Goal: Task Accomplishment & Management: Manage account settings

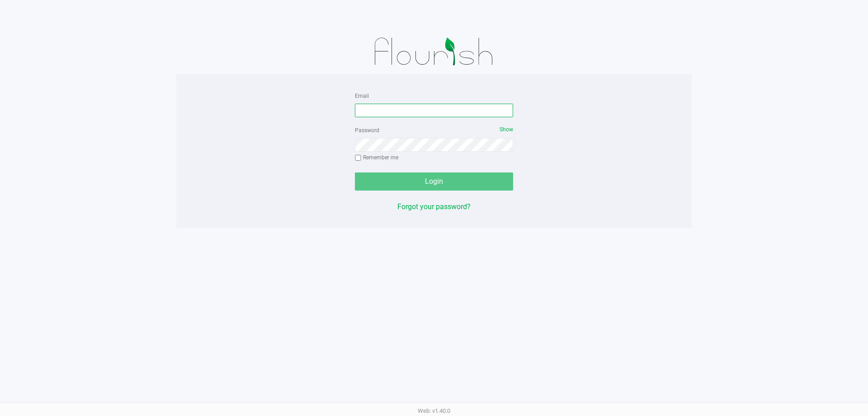
click at [384, 112] on input "Email" at bounding box center [434, 111] width 158 height 14
type input "[EMAIL_ADDRESS][DOMAIN_NAME]"
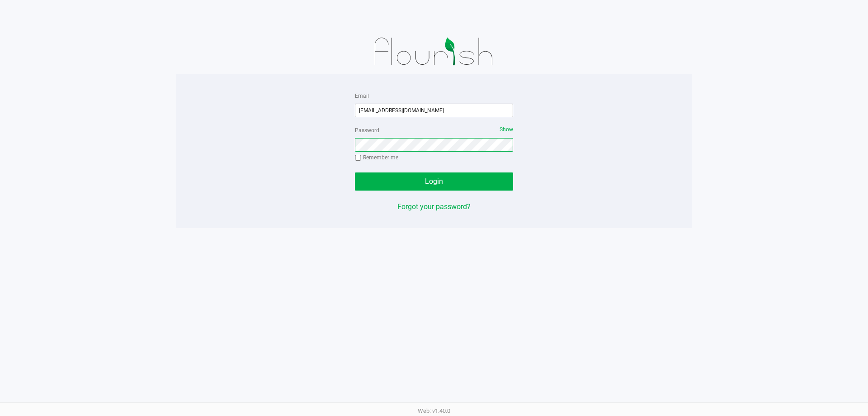
click at [355, 172] on button "Login" at bounding box center [434, 181] width 158 height 18
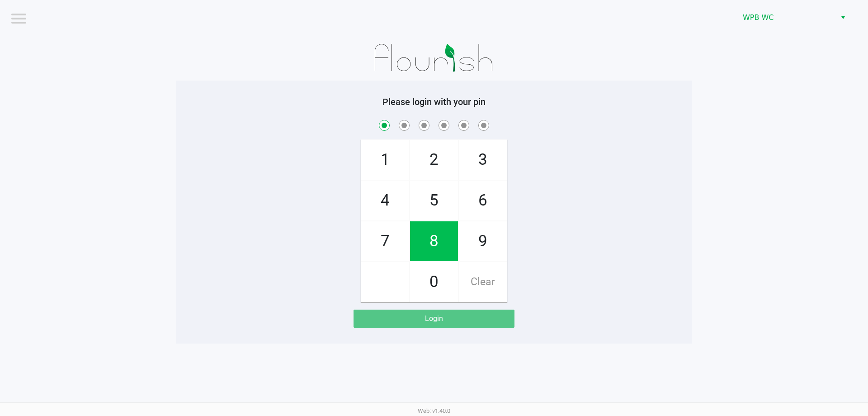
checkbox input "true"
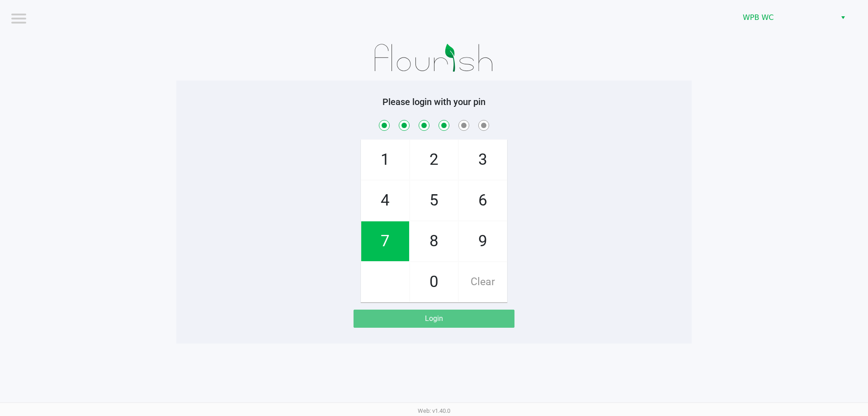
checkbox input "true"
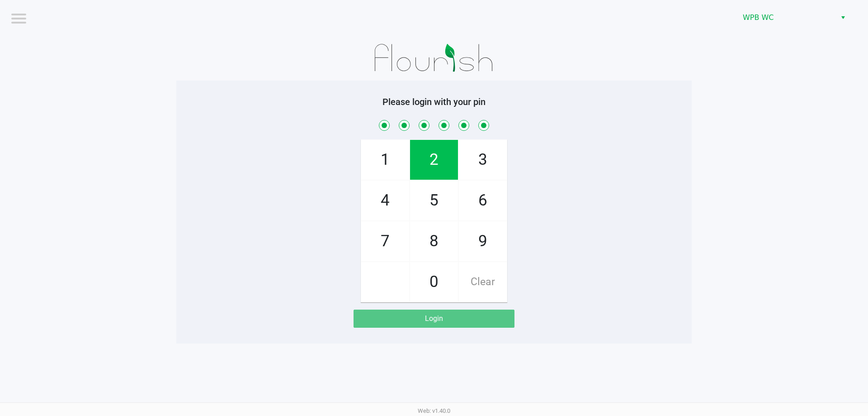
checkbox input "true"
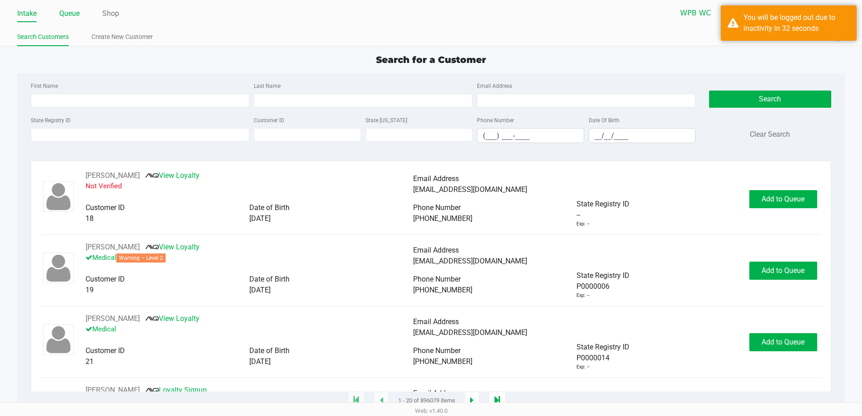
click at [69, 7] on li "Queue" at bounding box center [69, 14] width 20 height 16
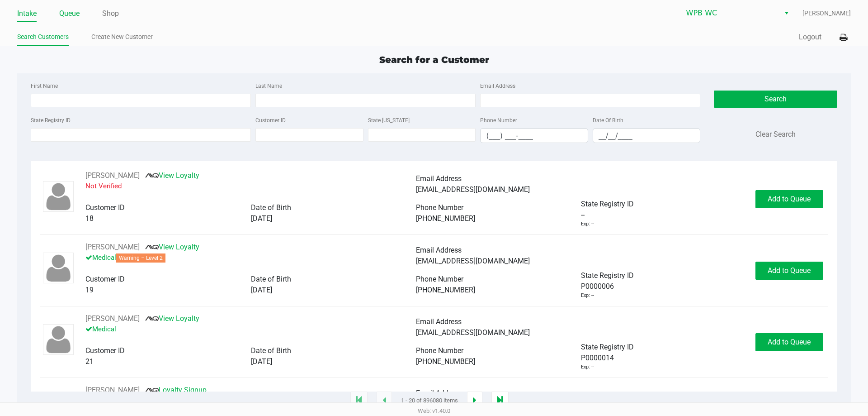
click at [59, 13] on ul "Intake Queue Shop" at bounding box center [225, 13] width 417 height 15
click at [69, 11] on link "Queue" at bounding box center [69, 13] width 20 height 13
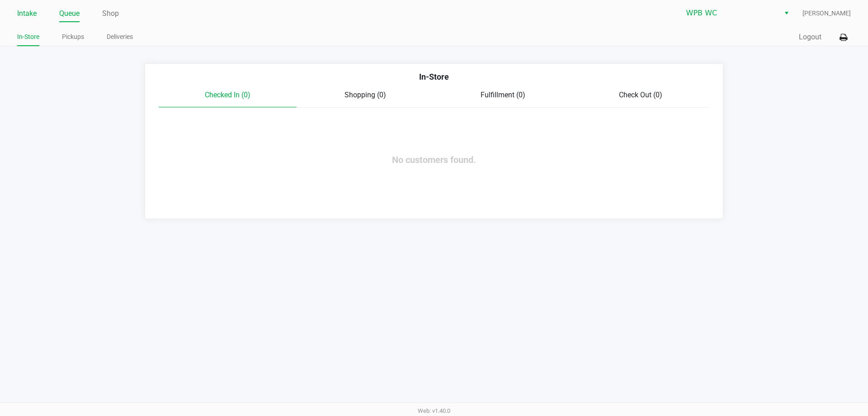
click at [27, 6] on li "Intake" at bounding box center [26, 14] width 19 height 16
click at [73, 35] on link "Pickups" at bounding box center [73, 36] width 22 height 11
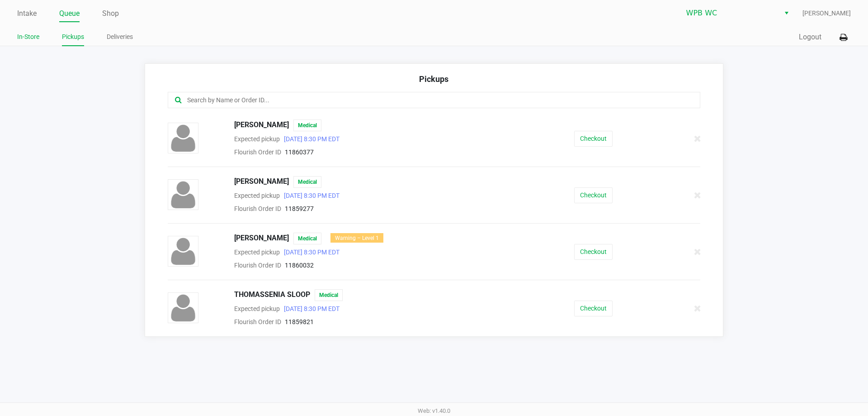
click at [36, 36] on link "In-Store" at bounding box center [28, 36] width 22 height 11
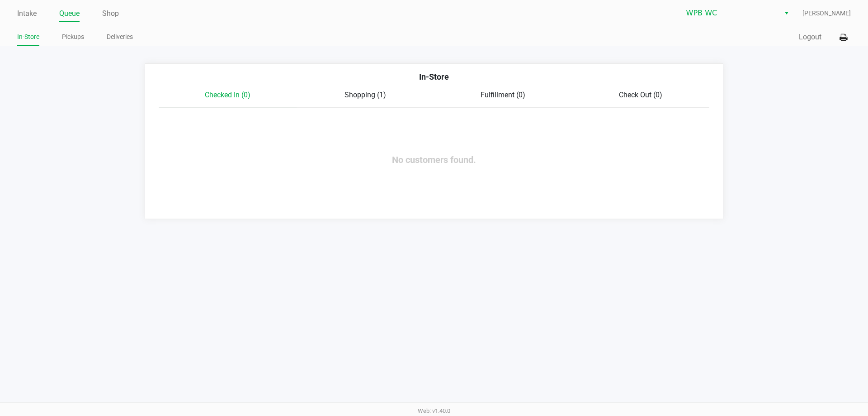
click at [366, 90] on span "Shopping (1)" at bounding box center [366, 94] width 42 height 9
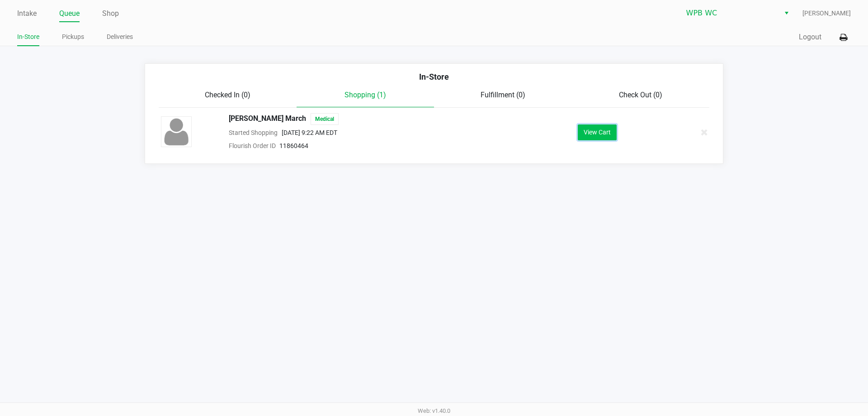
click at [612, 134] on button "View Cart" at bounding box center [597, 132] width 39 height 16
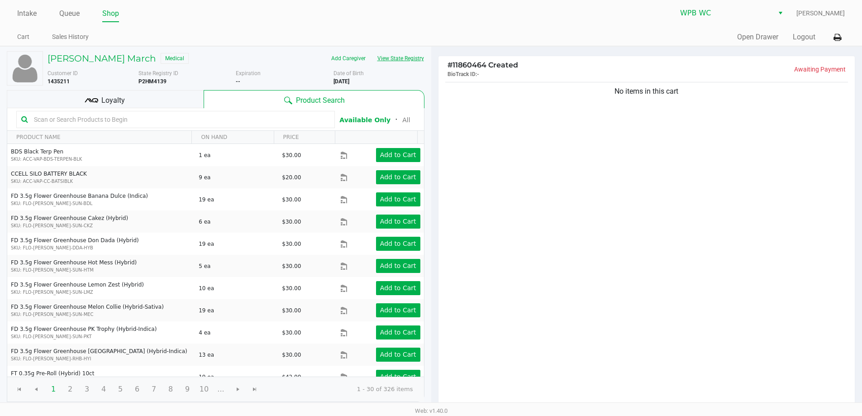
click at [410, 57] on button "View State Registry" at bounding box center [397, 58] width 53 height 14
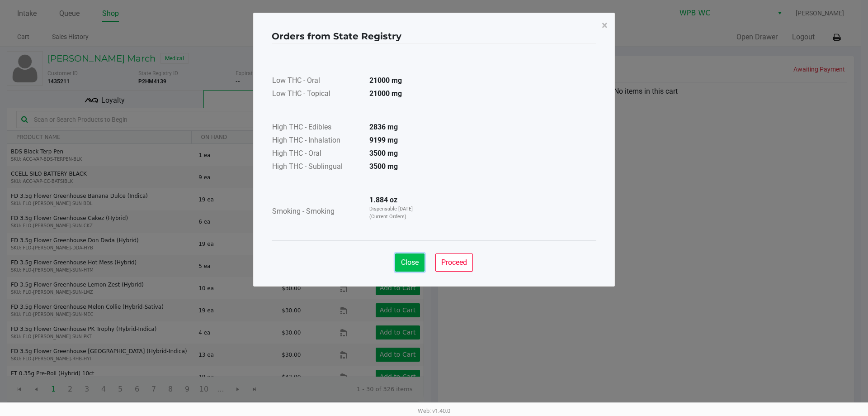
click at [405, 259] on span "Close" at bounding box center [410, 262] width 18 height 9
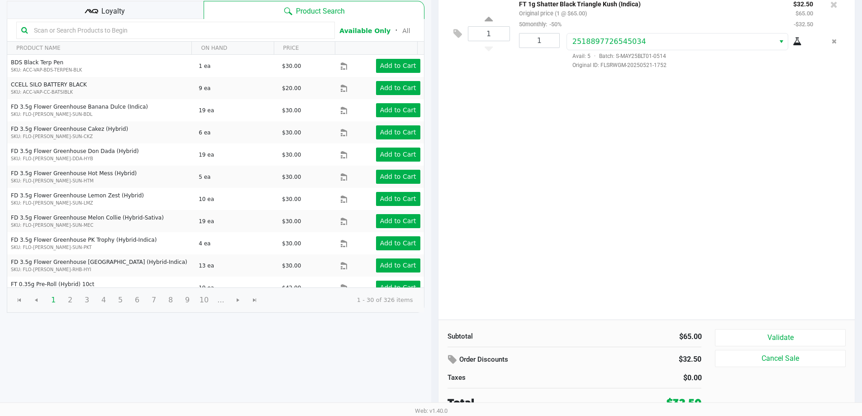
scroll to position [93, 0]
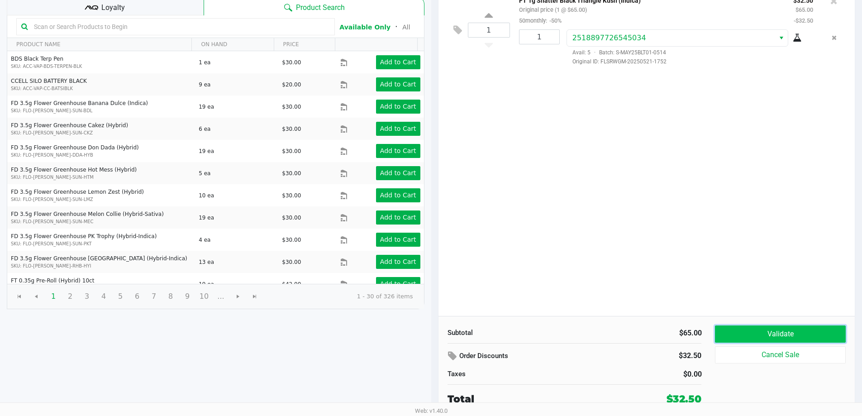
click at [748, 333] on button "Validate" at bounding box center [780, 333] width 130 height 17
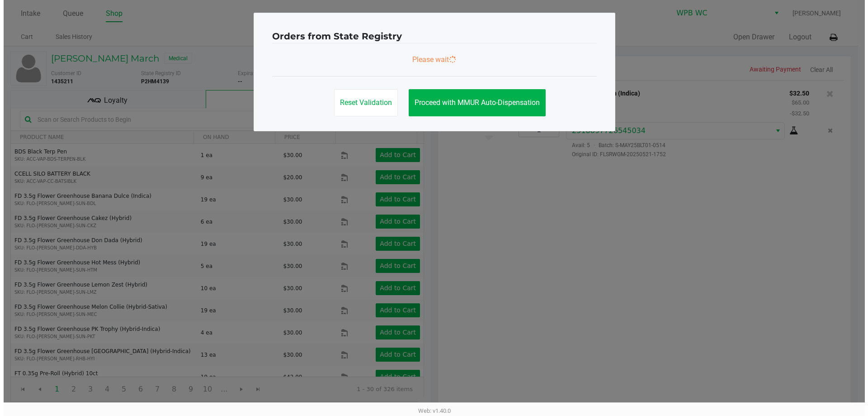
scroll to position [0, 0]
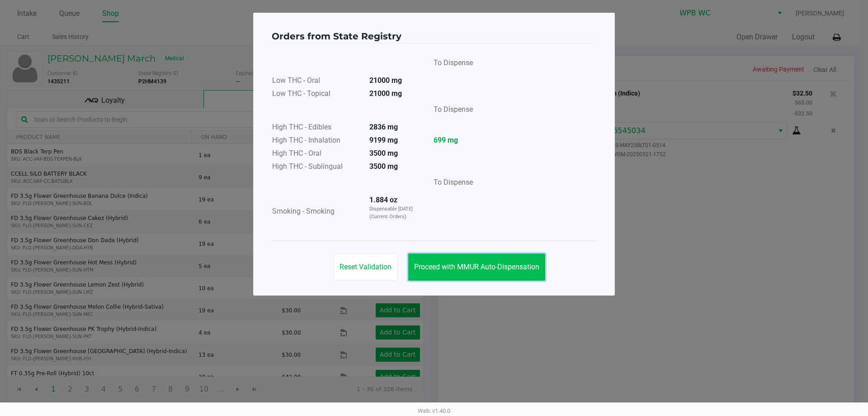
click at [462, 260] on button "Proceed with MMUR Auto-Dispensation" at bounding box center [476, 266] width 137 height 27
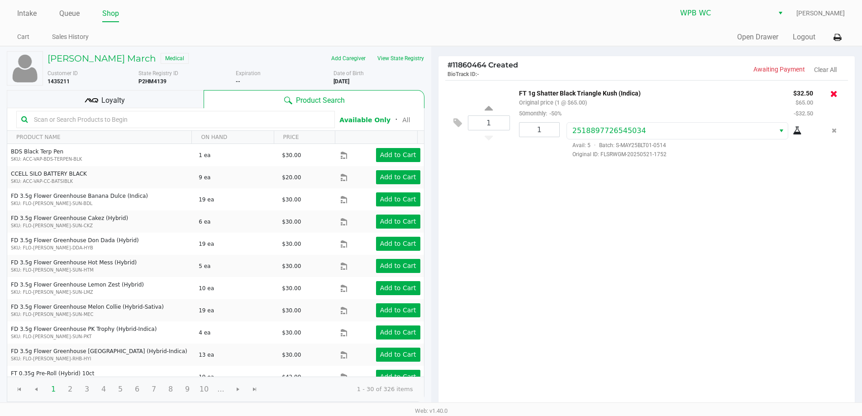
click at [837, 95] on icon at bounding box center [833, 93] width 7 height 9
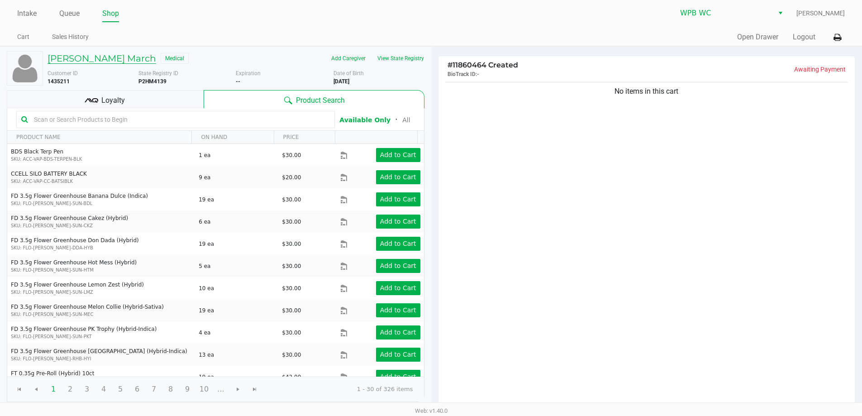
click at [60, 60] on h5 "[PERSON_NAME] March" at bounding box center [101, 58] width 109 height 11
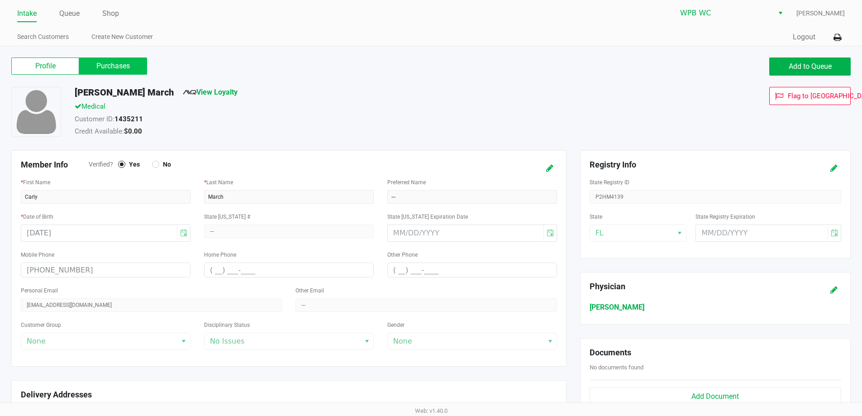
click at [124, 63] on label "Purchases" at bounding box center [113, 65] width 68 height 17
click at [0, 0] on 1 "Purchases" at bounding box center [0, 0] width 0 height 0
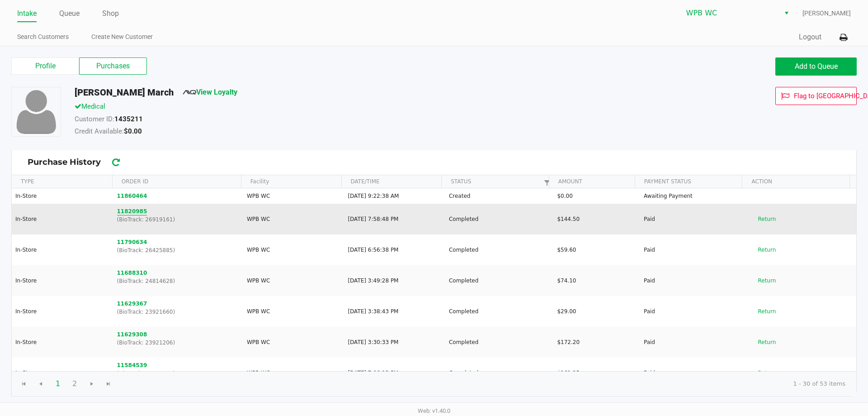
click at [132, 209] on button "11820985" at bounding box center [132, 211] width 30 height 8
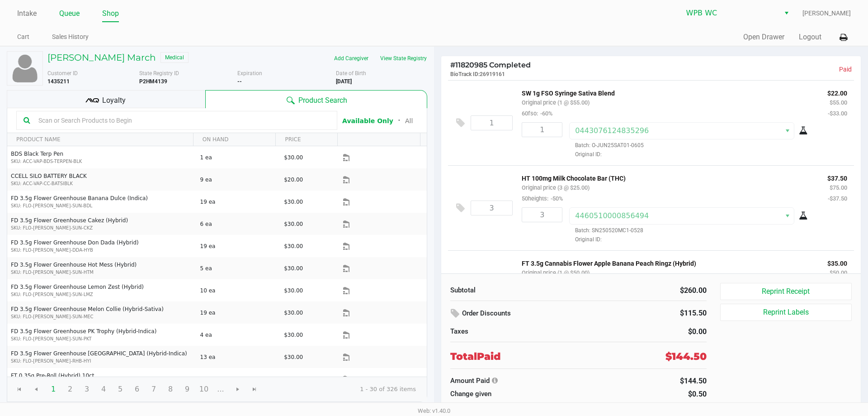
click at [76, 14] on link "Queue" at bounding box center [69, 13] width 20 height 13
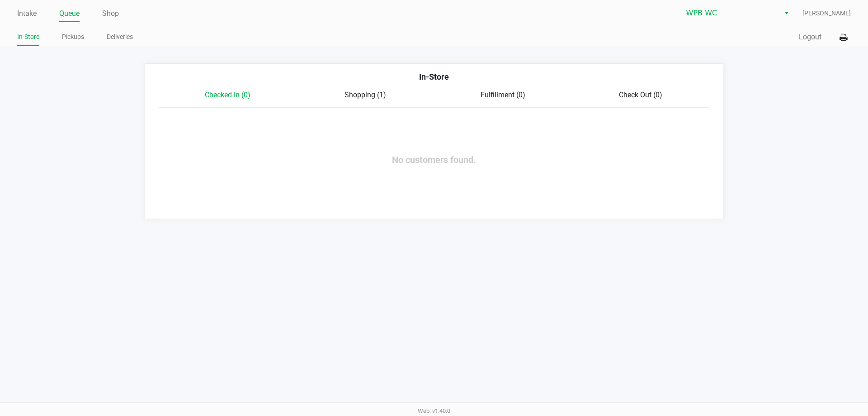
click at [377, 92] on span "Shopping (1)" at bounding box center [366, 94] width 42 height 9
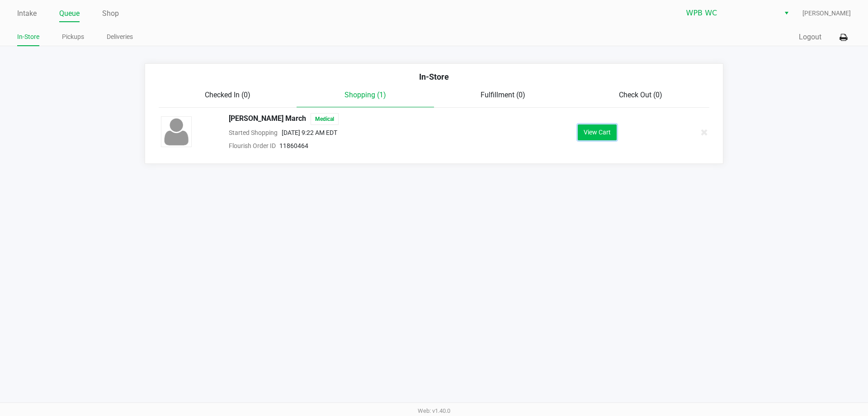
click at [602, 129] on button "View Cart" at bounding box center [597, 132] width 39 height 16
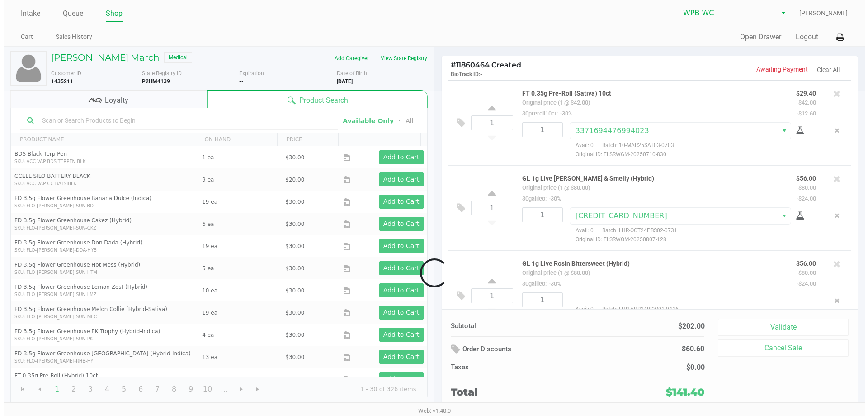
scroll to position [28, 0]
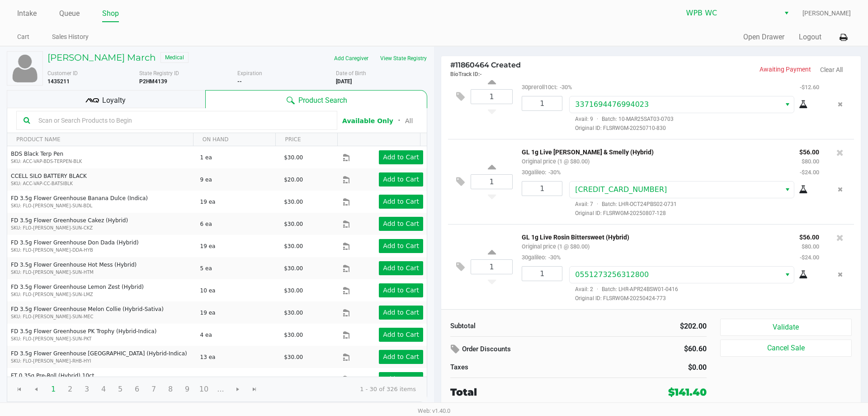
click at [603, 132] on div "1 FT 0.35g Pre-Roll (Sativa) 10ct Original price (1 @ $42.00) 30preroll10ct: -3…" at bounding box center [651, 96] width 406 height 85
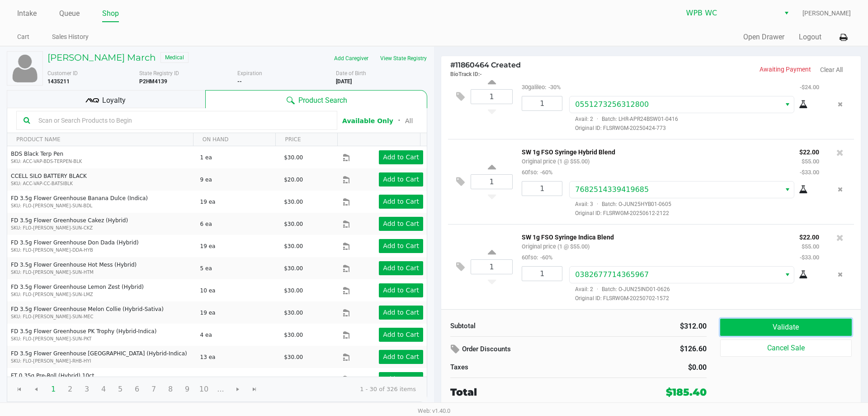
click at [777, 323] on button "Validate" at bounding box center [786, 326] width 132 height 17
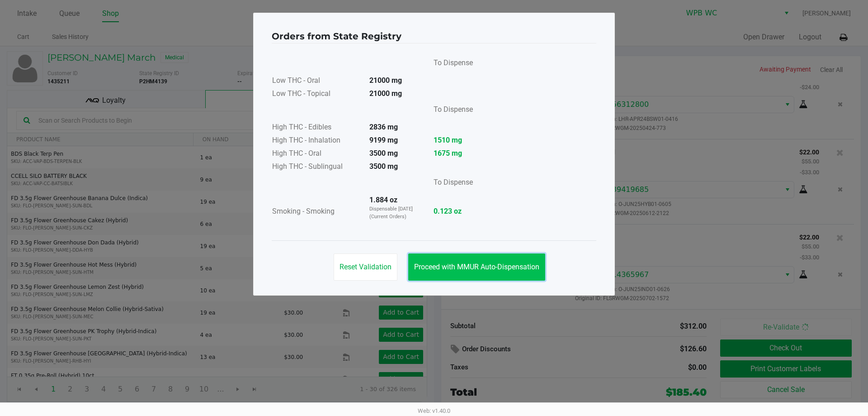
click at [525, 264] on span "Proceed with MMUR Auto-Dispensation" at bounding box center [476, 266] width 125 height 9
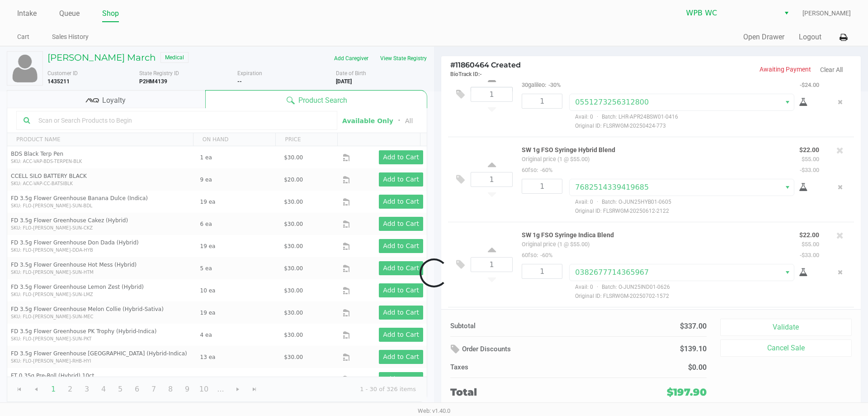
scroll to position [284, 0]
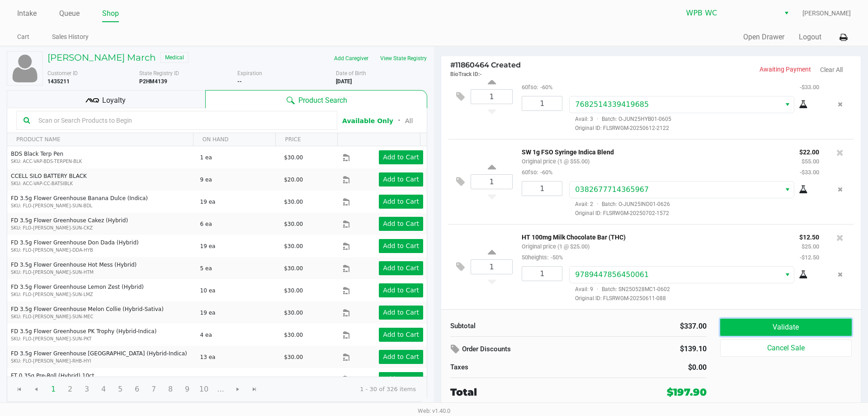
click at [801, 331] on button "Validate" at bounding box center [786, 326] width 132 height 17
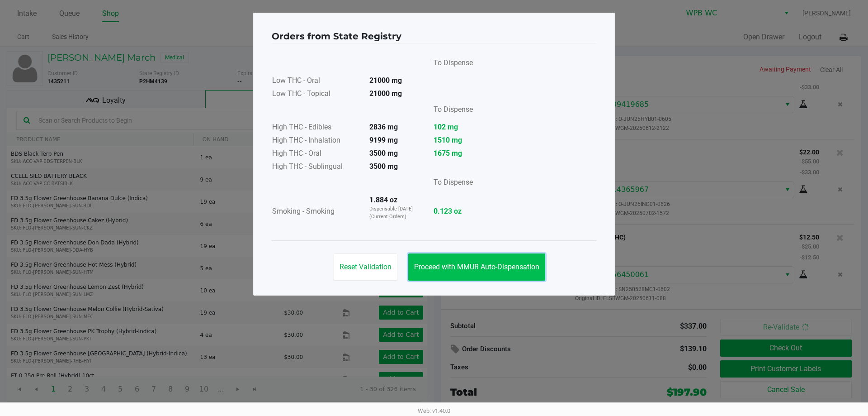
click at [440, 273] on button "Proceed with MMUR Auto-Dispensation" at bounding box center [476, 266] width 137 height 27
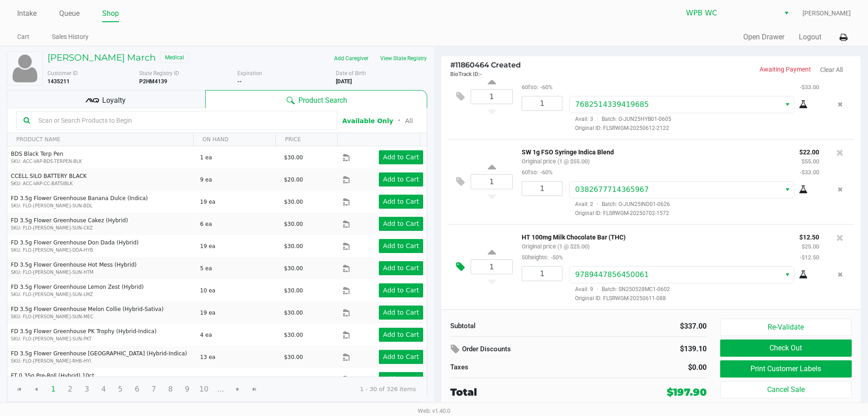
click at [462, 268] on icon at bounding box center [460, 266] width 9 height 10
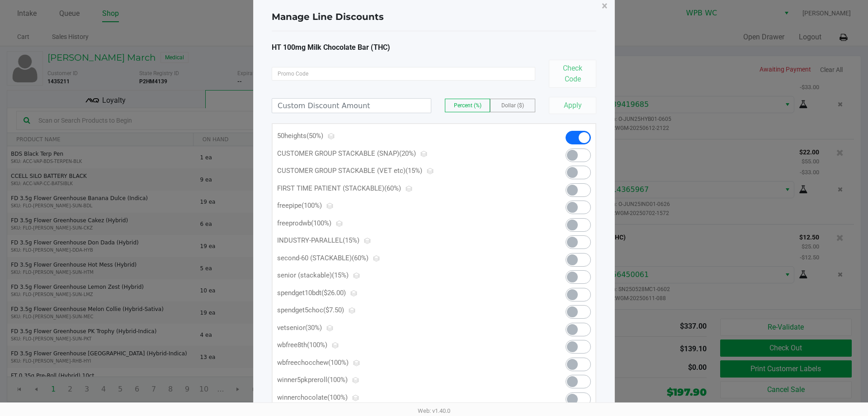
scroll to position [16, 0]
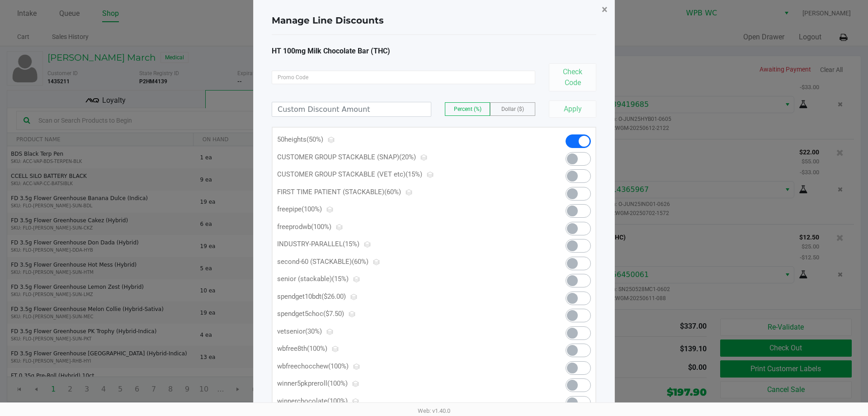
click at [610, 8] on button "×" at bounding box center [605, 9] width 20 height 25
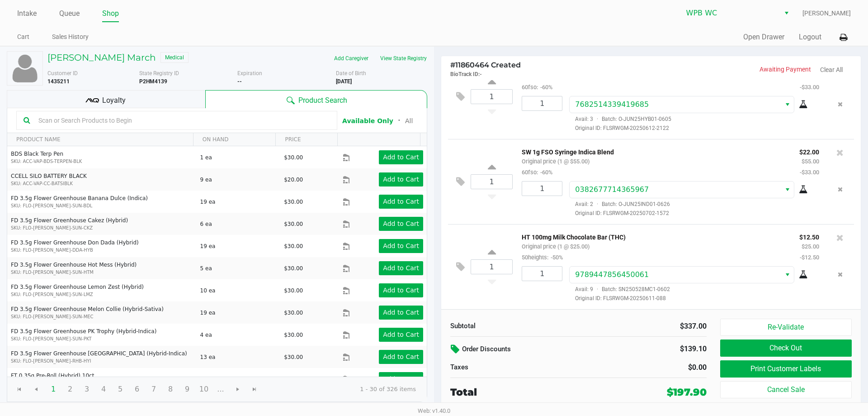
click at [453, 351] on icon at bounding box center [456, 349] width 11 height 10
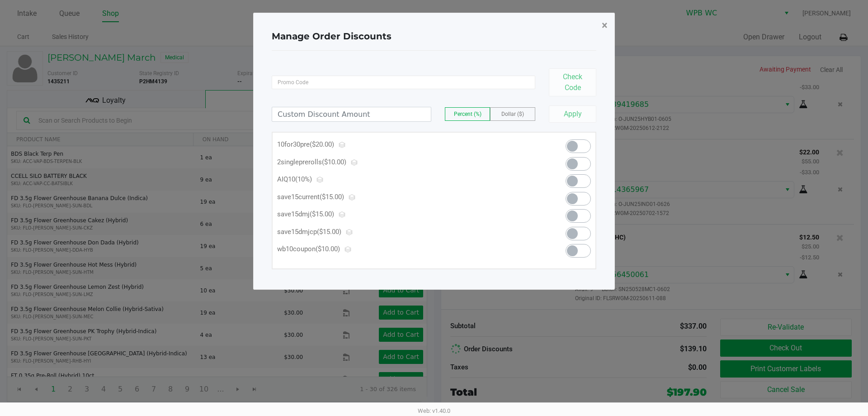
click at [604, 26] on span "×" at bounding box center [605, 25] width 6 height 13
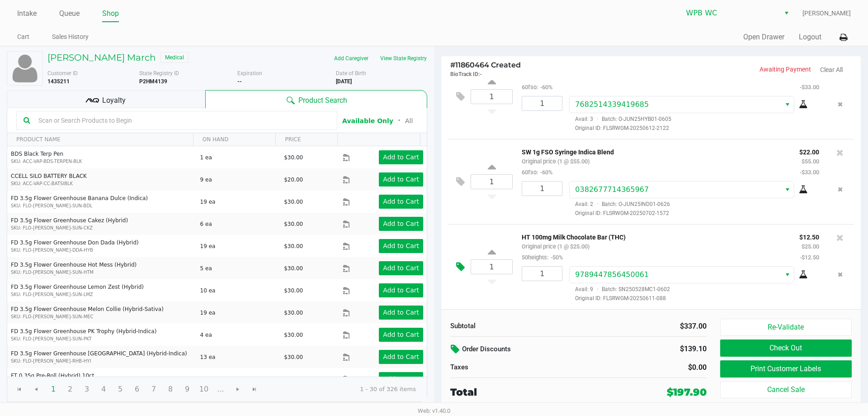
click at [463, 265] on icon at bounding box center [460, 266] width 9 height 10
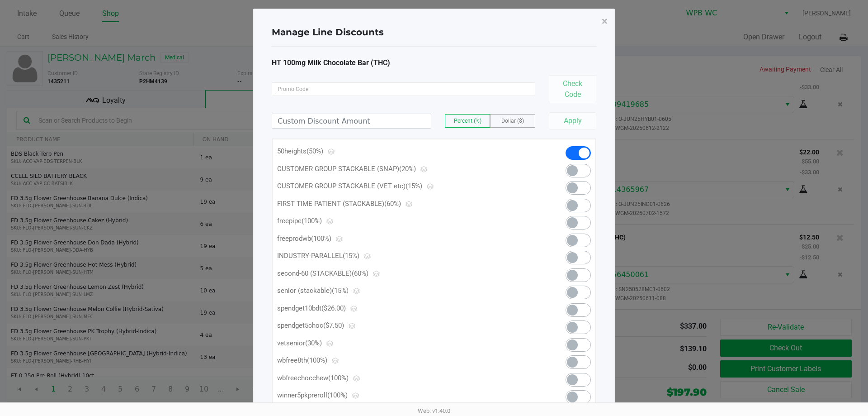
scroll to position [0, 0]
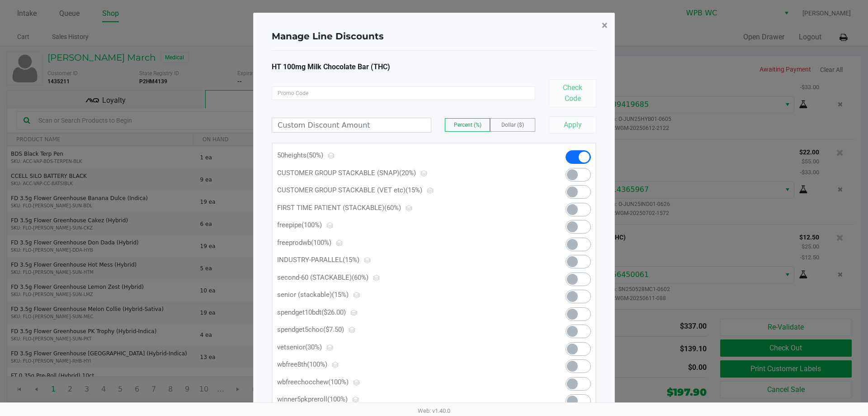
click at [604, 30] on span "×" at bounding box center [605, 25] width 6 height 13
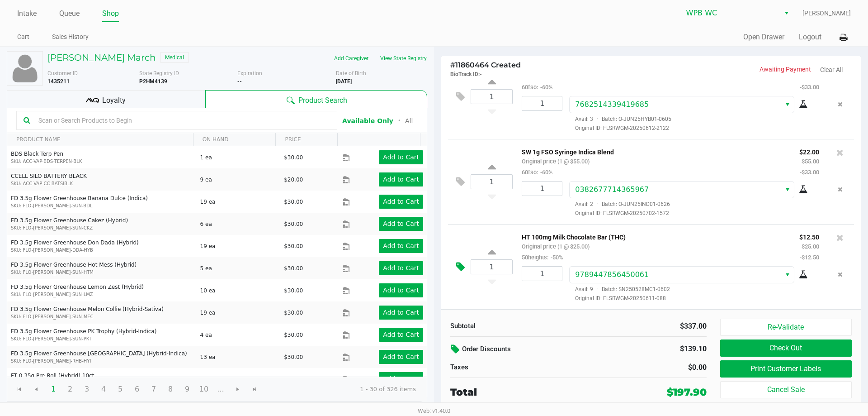
click at [459, 265] on icon at bounding box center [460, 266] width 9 height 10
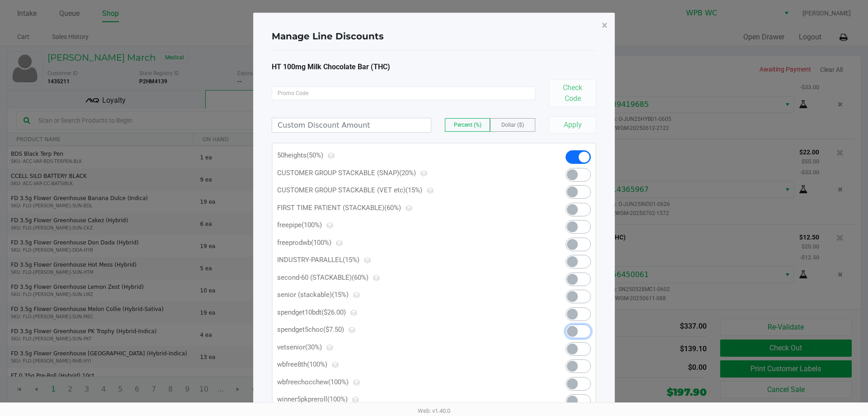
click at [578, 334] on span at bounding box center [578, 331] width 25 height 14
click at [608, 24] on button "×" at bounding box center [605, 25] width 20 height 25
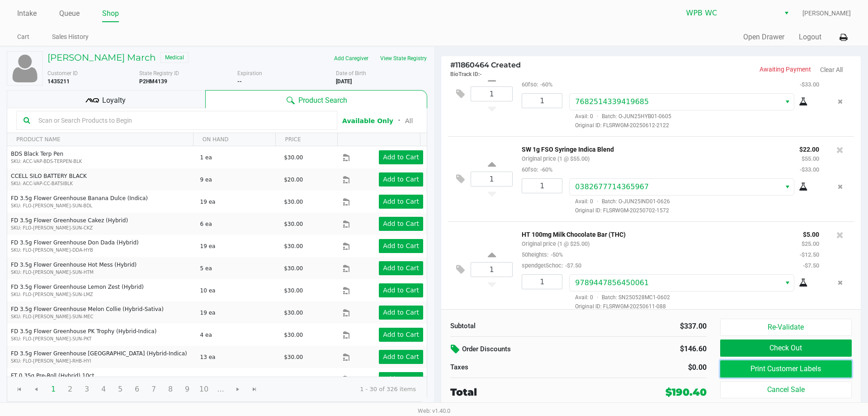
click at [791, 368] on button "Print Customer Labels" at bounding box center [786, 368] width 132 height 17
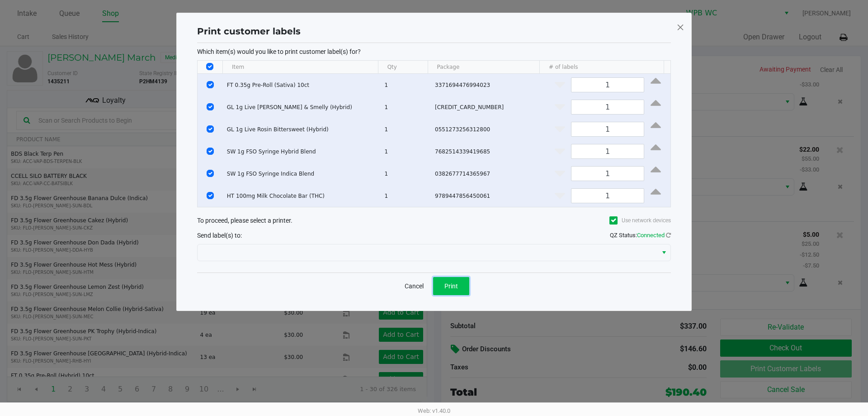
click at [456, 289] on span "Print" at bounding box center [452, 285] width 14 height 7
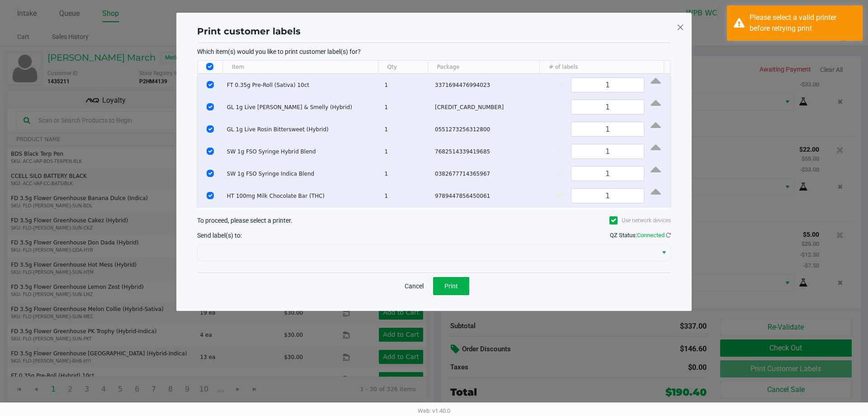
click at [678, 26] on span at bounding box center [681, 27] width 8 height 14
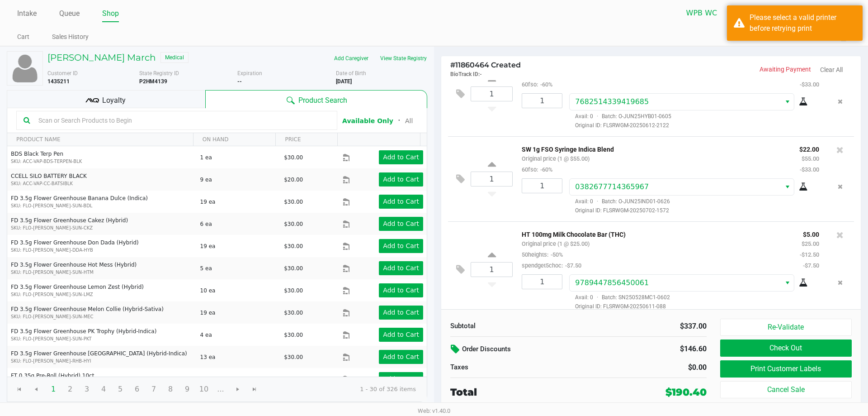
click at [621, 47] on div "# 11860464 Created BioTrack ID: - Awaiting Payment Clear All 1 FT 0.35g Pre-Rol…" at bounding box center [651, 228] width 434 height 362
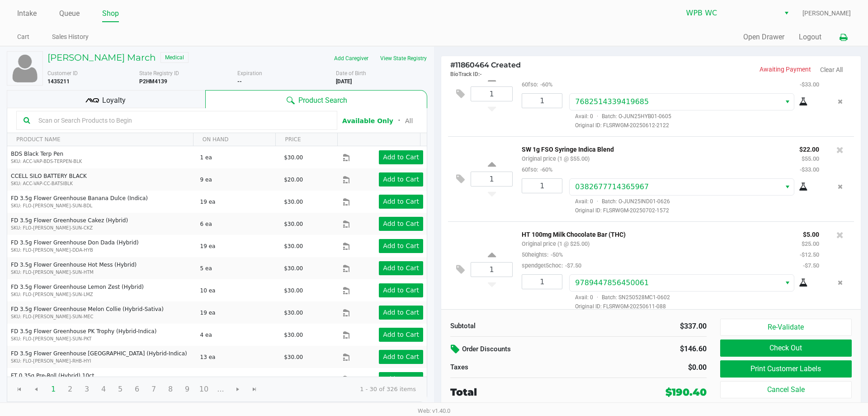
click at [850, 38] on button at bounding box center [843, 37] width 15 height 17
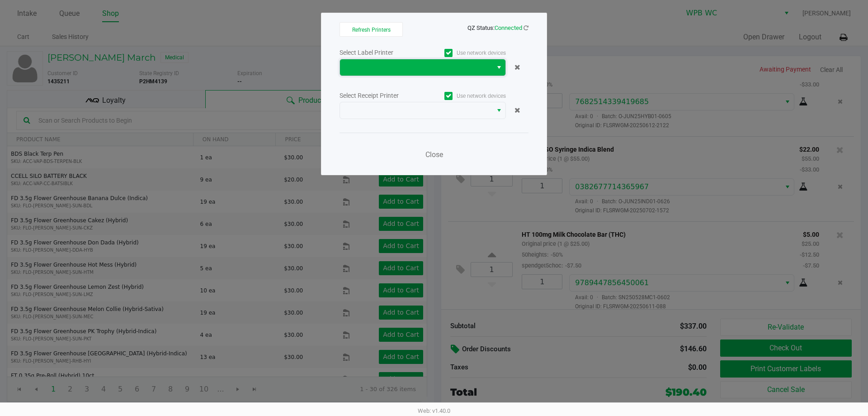
click at [389, 65] on span at bounding box center [417, 67] width 142 height 11
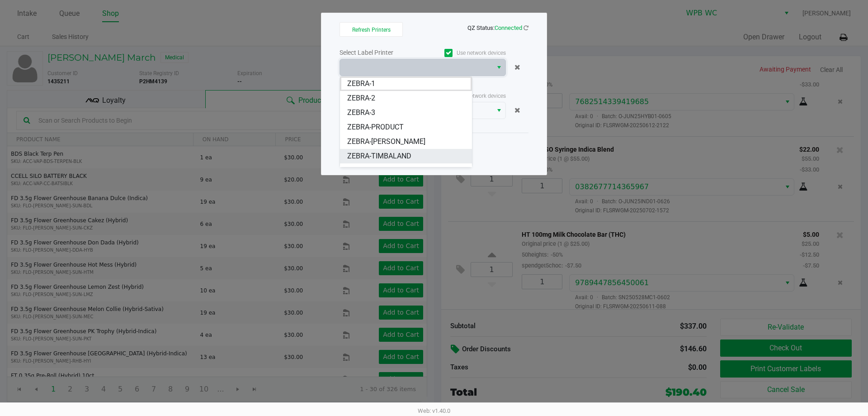
scroll to position [25, 0]
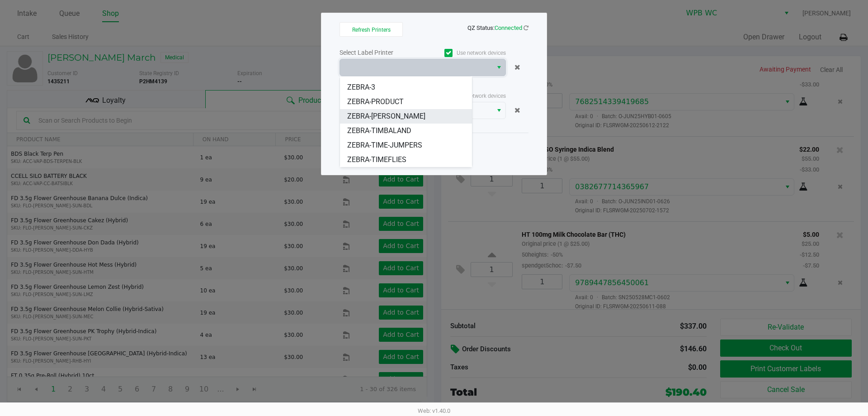
click at [387, 116] on span "ZEBRA-[PERSON_NAME]" at bounding box center [386, 116] width 78 height 11
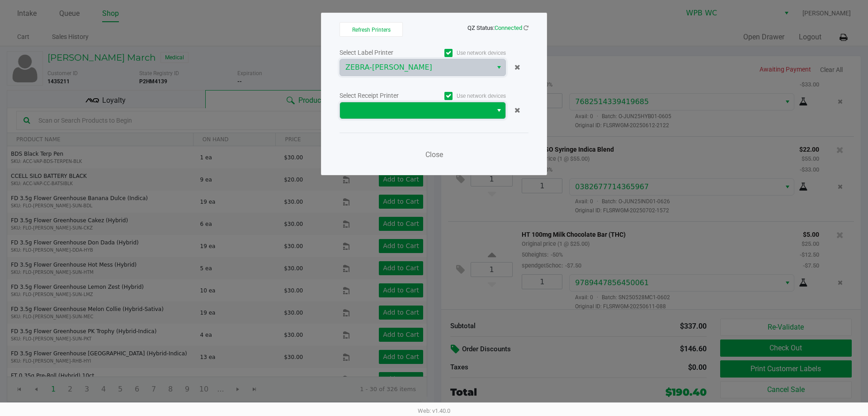
click at [389, 111] on span at bounding box center [417, 110] width 142 height 11
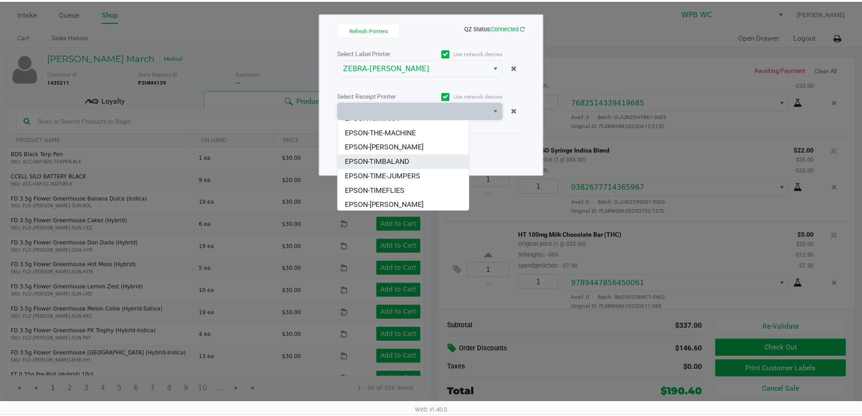
scroll to position [69, 0]
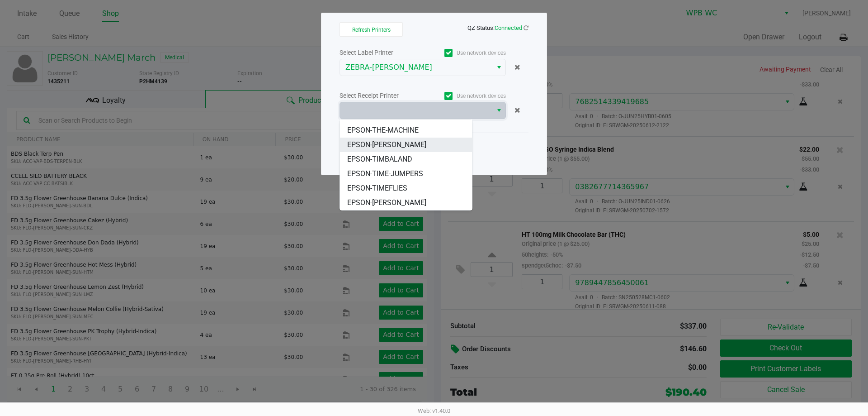
click at [403, 145] on span "EPSON-[PERSON_NAME]" at bounding box center [386, 144] width 79 height 11
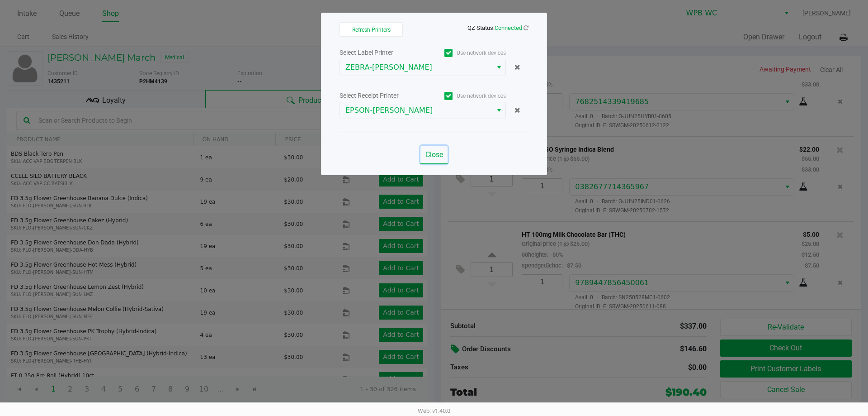
click at [431, 155] on span "Close" at bounding box center [435, 154] width 18 height 9
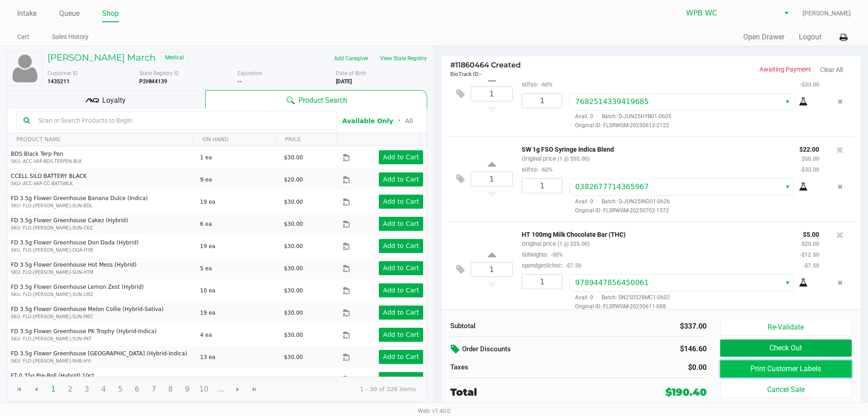
click at [778, 367] on button "Print Customer Labels" at bounding box center [786, 368] width 132 height 17
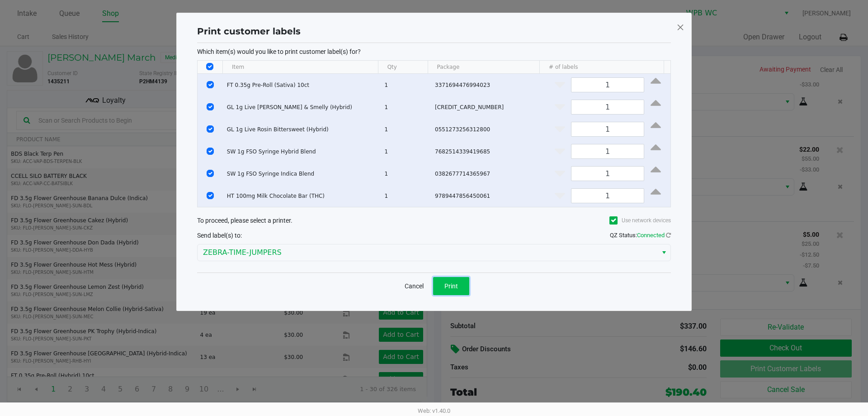
click at [455, 283] on button "Print" at bounding box center [451, 286] width 36 height 18
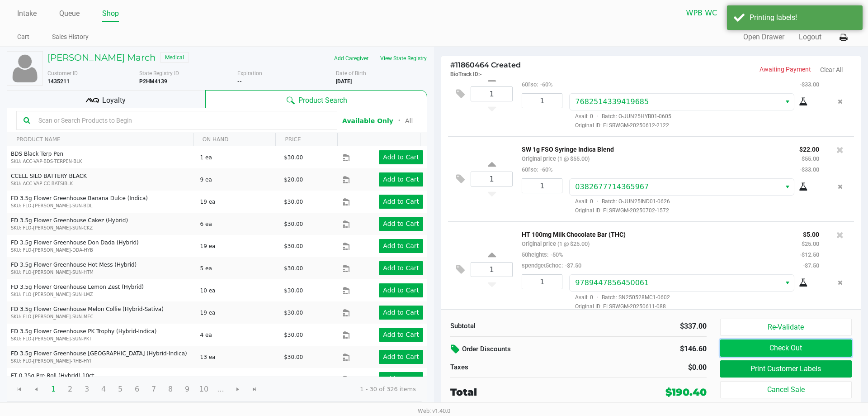
click at [758, 349] on button "Check Out" at bounding box center [786, 347] width 132 height 17
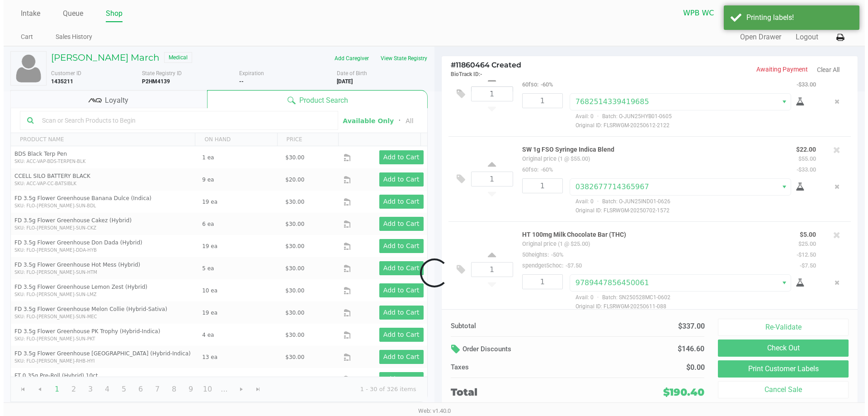
scroll to position [295, 0]
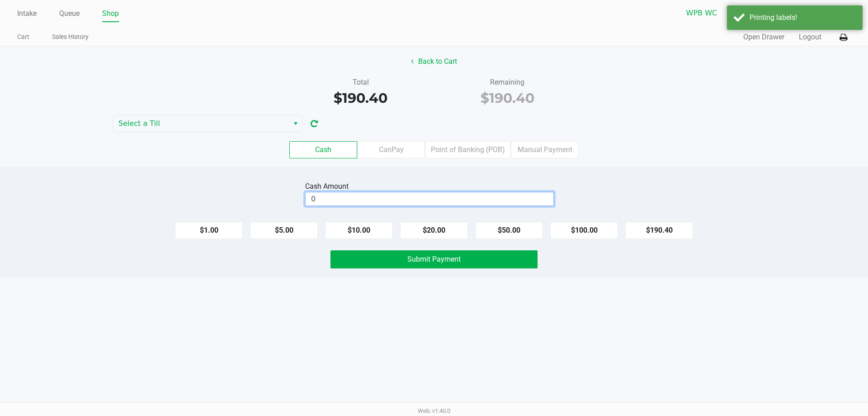
click at [521, 198] on input "0" at bounding box center [430, 198] width 248 height 13
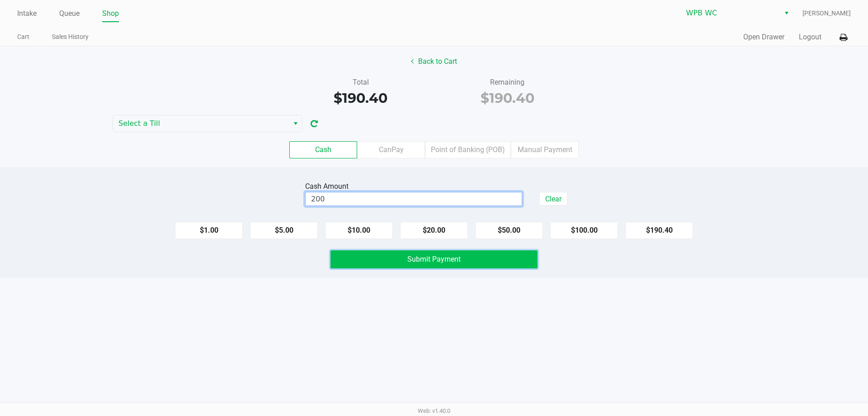
type input "$200.00"
click at [488, 261] on button "Submit Payment" at bounding box center [434, 259] width 207 height 18
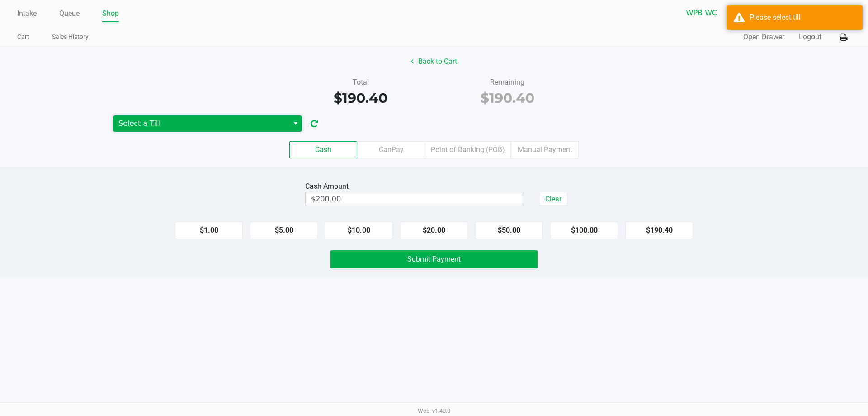
click at [241, 125] on span "Select a Till" at bounding box center [200, 123] width 165 height 11
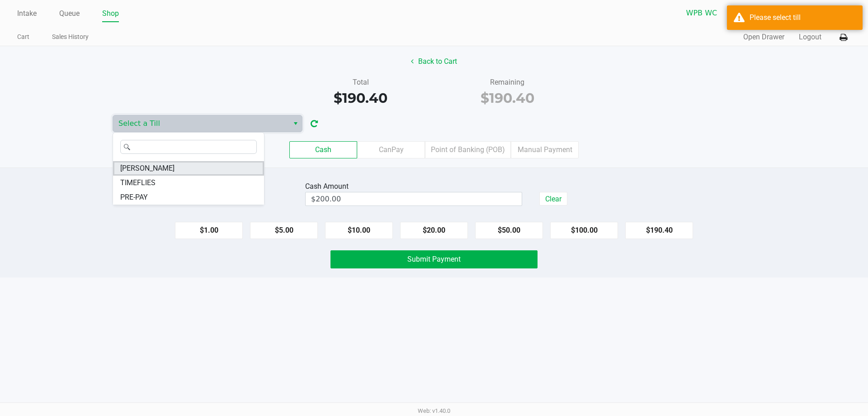
click at [201, 169] on li "[PERSON_NAME]" at bounding box center [188, 168] width 151 height 14
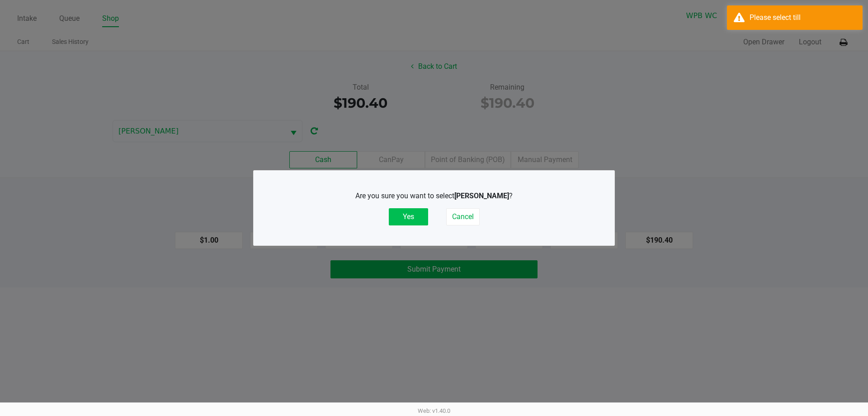
click at [416, 219] on button "Yes" at bounding box center [408, 216] width 39 height 17
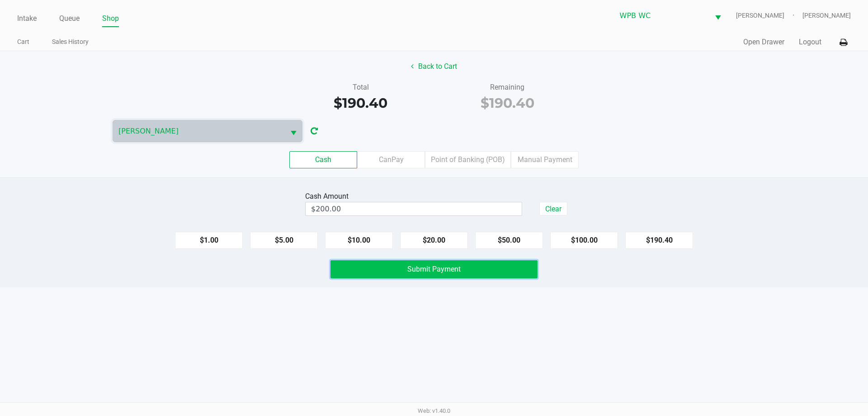
click at [381, 271] on button "Submit Payment" at bounding box center [434, 269] width 207 height 18
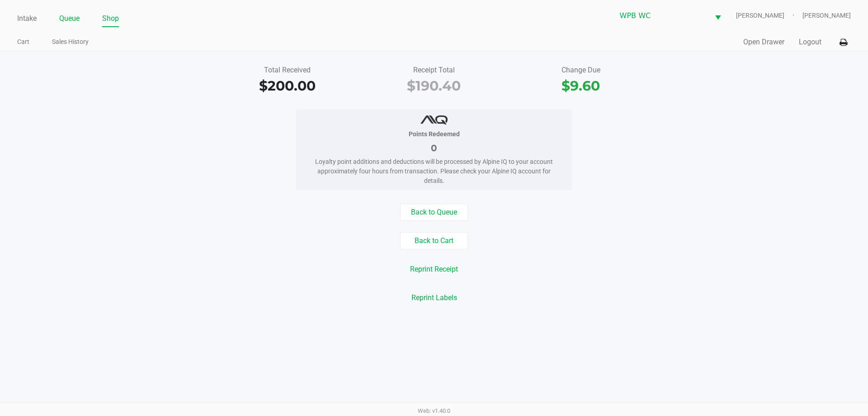
click at [76, 16] on link "Queue" at bounding box center [69, 18] width 20 height 13
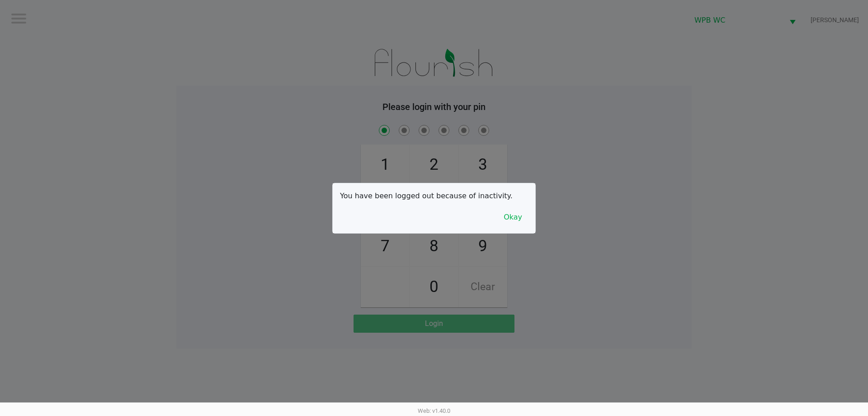
checkbox input "true"
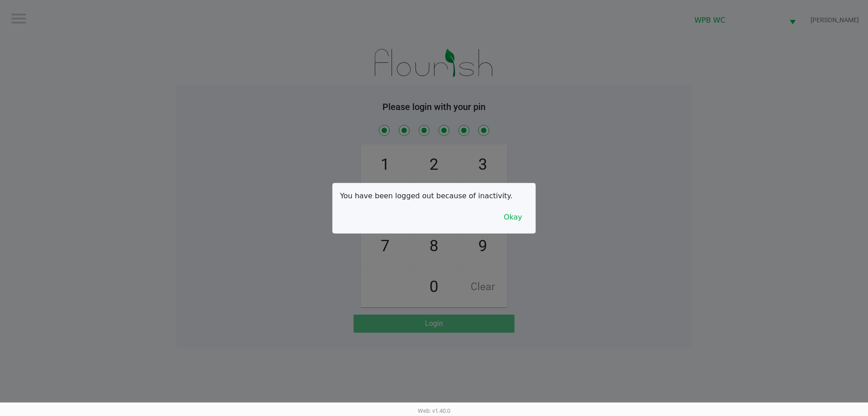
checkbox input "true"
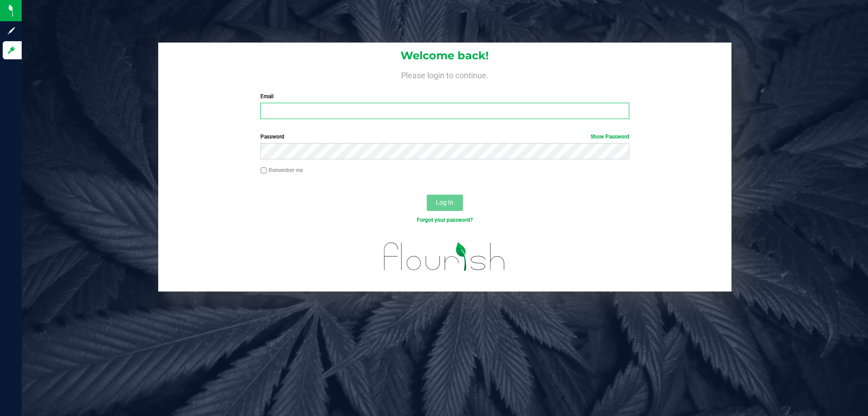
click at [346, 109] on input "Email" at bounding box center [445, 111] width 369 height 16
type input "[EMAIL_ADDRESS][DOMAIN_NAME]"
click at [427, 194] on button "Log In" at bounding box center [445, 202] width 36 height 16
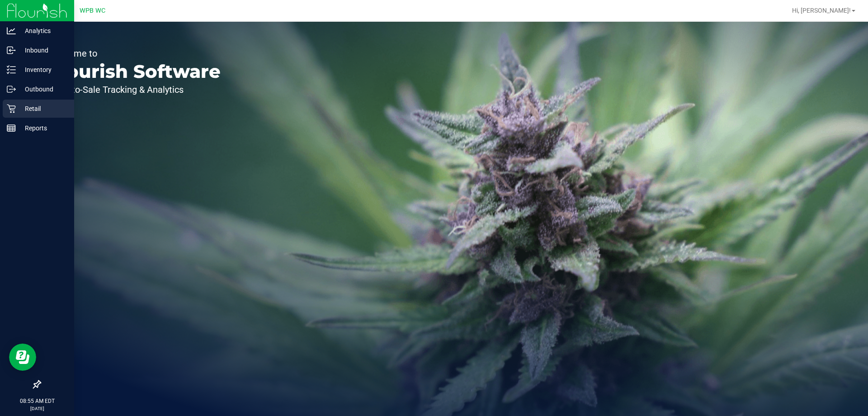
click at [12, 113] on div "Retail" at bounding box center [38, 108] width 71 height 18
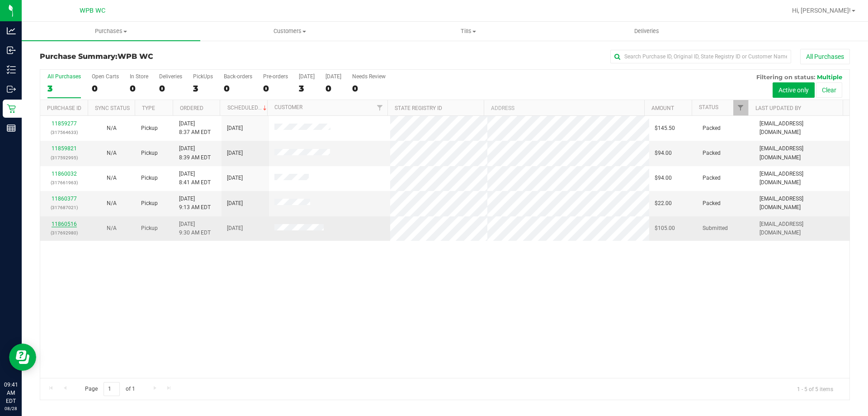
click at [72, 223] on link "11860516" at bounding box center [64, 224] width 25 height 6
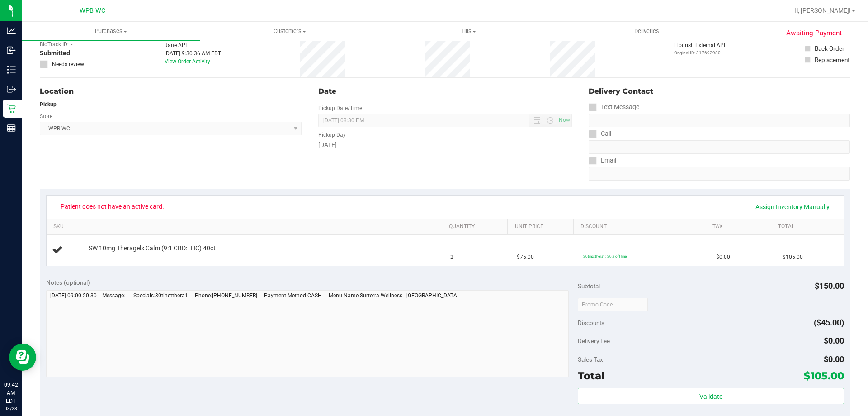
scroll to position [45, 0]
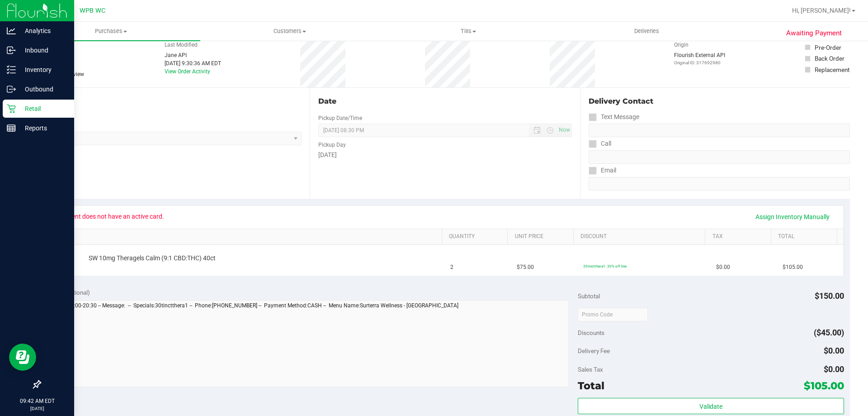
click at [10, 103] on div "Retail" at bounding box center [38, 108] width 71 height 18
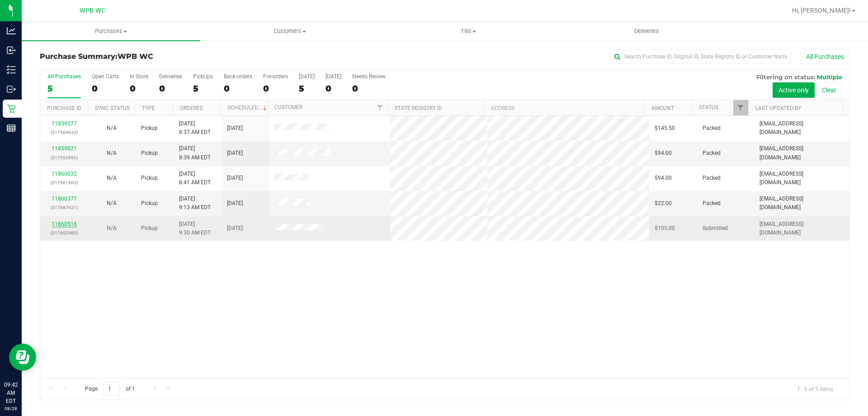
click at [70, 223] on link "11860516" at bounding box center [64, 224] width 25 height 6
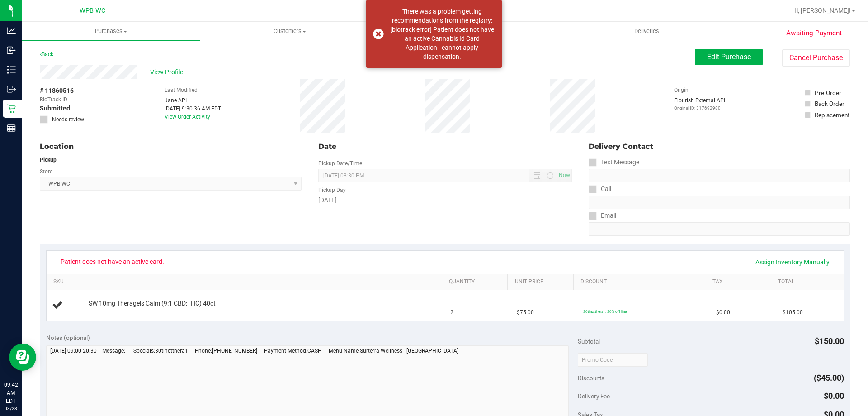
click at [162, 71] on span "View Profile" at bounding box center [168, 71] width 36 height 9
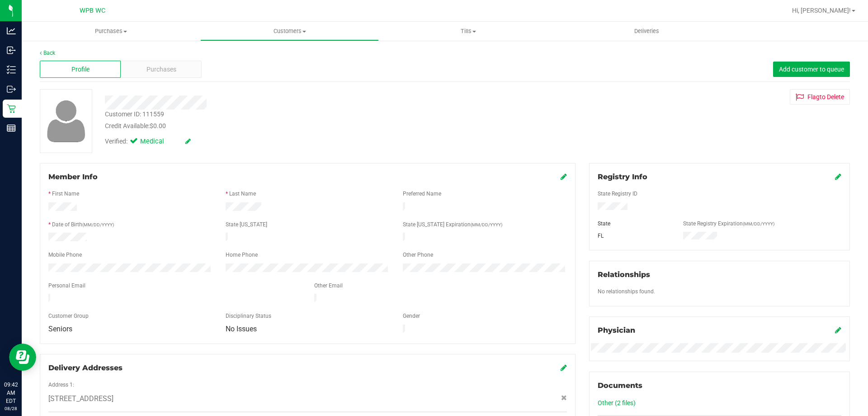
click at [218, 161] on div "Back Profile Purchases Add customer to queue Customer ID: 111559 Credit Availab…" at bounding box center [445, 344] width 810 height 591
drag, startPoint x: 171, startPoint y: 113, endPoint x: 144, endPoint y: 115, distance: 26.4
click at [144, 115] on div "Customer ID: 111559 Credit Available: $0.00" at bounding box center [304, 119] width 412 height 21
copy div "111559"
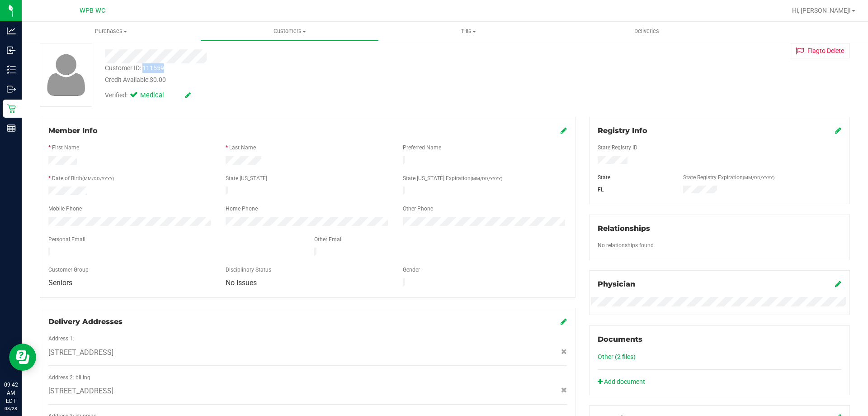
scroll to position [90, 0]
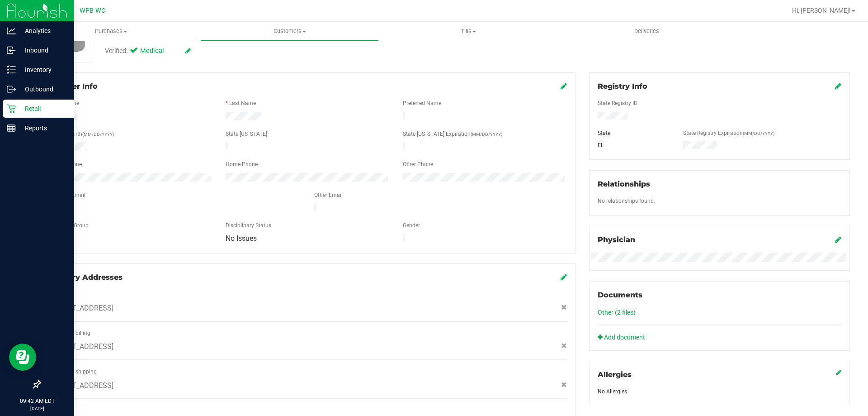
click at [10, 104] on icon at bounding box center [11, 108] width 9 height 9
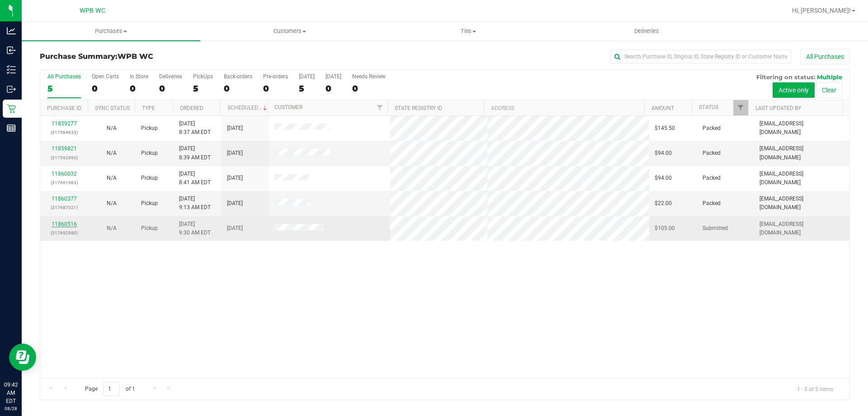
click at [72, 222] on link "11860516" at bounding box center [64, 224] width 25 height 6
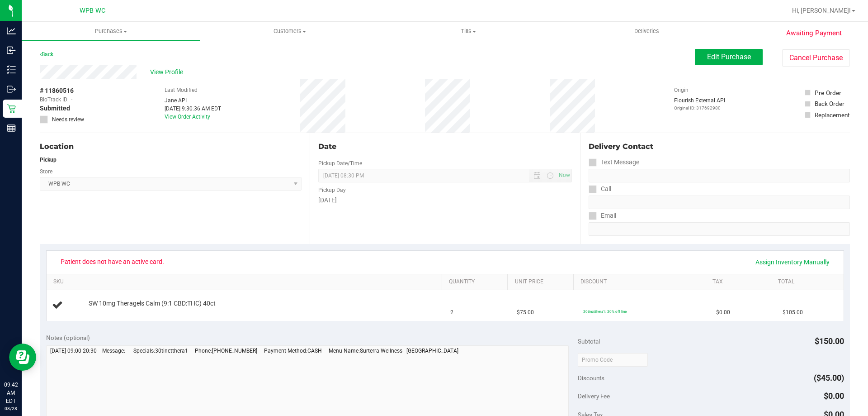
click at [264, 181] on span "WPB WC Select Store Bonita Springs WC Boynton Beach WC Bradenton WC Brandon WC …" at bounding box center [171, 184] width 262 height 14
click at [180, 71] on span "View Profile" at bounding box center [168, 71] width 36 height 9
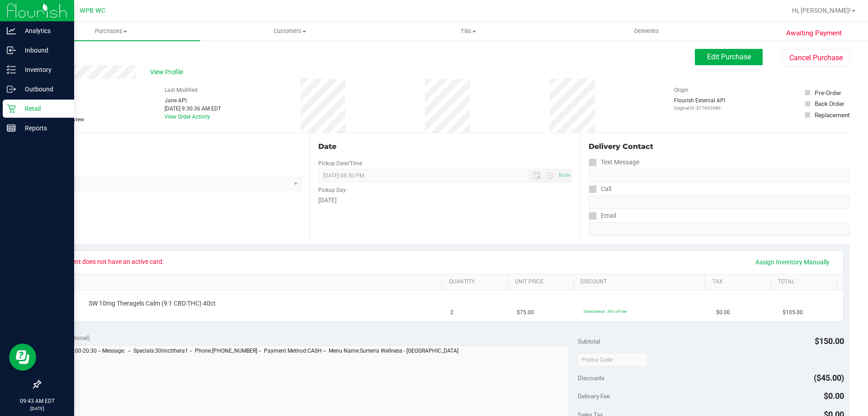
click at [17, 104] on p "Retail" at bounding box center [43, 108] width 54 height 11
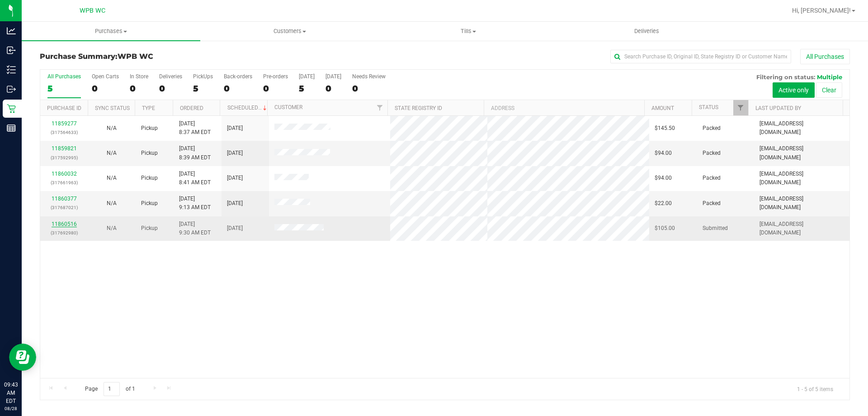
click at [68, 222] on link "11860516" at bounding box center [64, 224] width 25 height 6
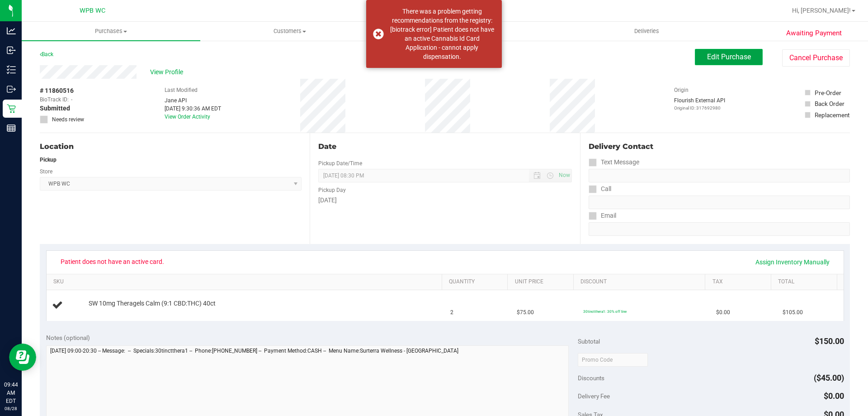
click at [711, 52] on span "Edit Purchase" at bounding box center [729, 56] width 44 height 9
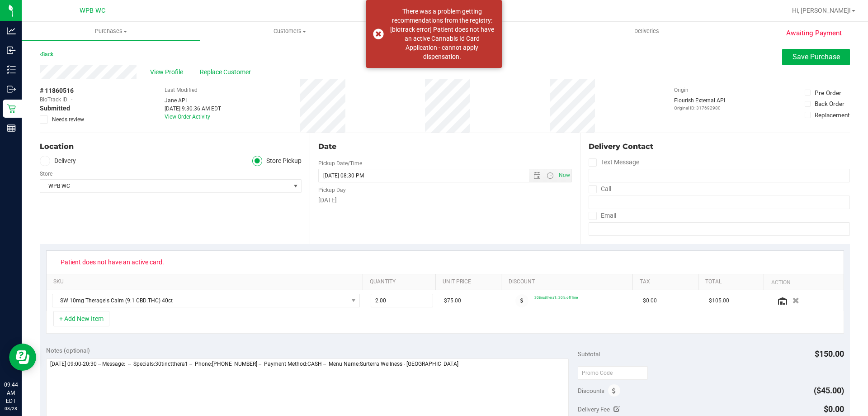
click at [39, 119] on div "Awaiting Payment Back Save Purchase View Profile Replace Customer # 11860516 Bi…" at bounding box center [445, 386] width 847 height 692
click at [47, 122] on span at bounding box center [44, 119] width 8 height 8
click at [0, 0] on input "Needs review" at bounding box center [0, 0] width 0 height 0
click at [815, 57] on span "Save Purchase" at bounding box center [816, 56] width 47 height 9
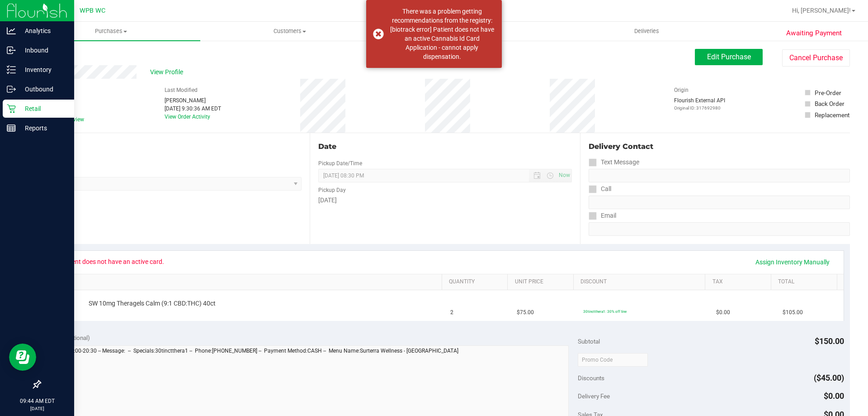
click at [38, 114] on div "Retail" at bounding box center [38, 108] width 71 height 18
